Goal: Task Accomplishment & Management: Manage account settings

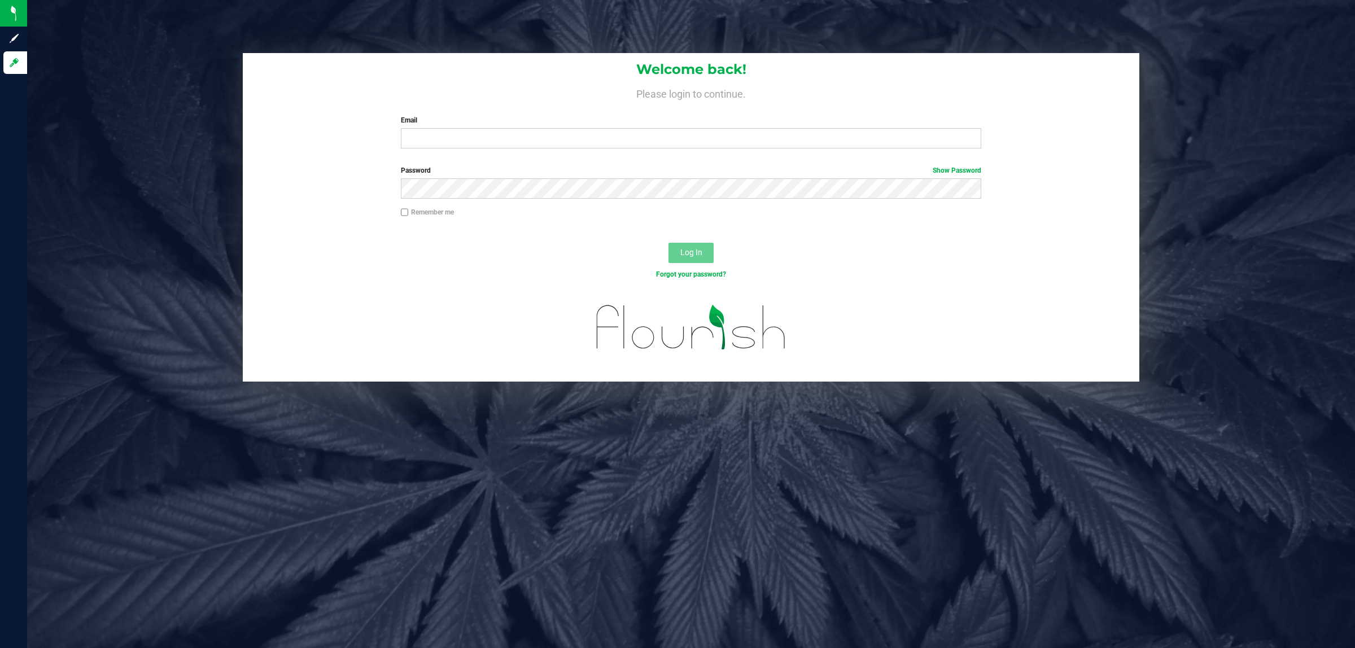
drag, startPoint x: 503, startPoint y: 156, endPoint x: 518, endPoint y: 136, distance: 25.0
click at [504, 156] on div "Welcome back! Please login to continue. Email Required Please format your email…" at bounding box center [691, 105] width 897 height 104
click at [520, 136] on input "Email" at bounding box center [691, 138] width 581 height 20
type input "[EMAIL_ADDRESS][DOMAIN_NAME]"
click at [669, 243] on button "Log In" at bounding box center [691, 253] width 45 height 20
